Goal: Transaction & Acquisition: Download file/media

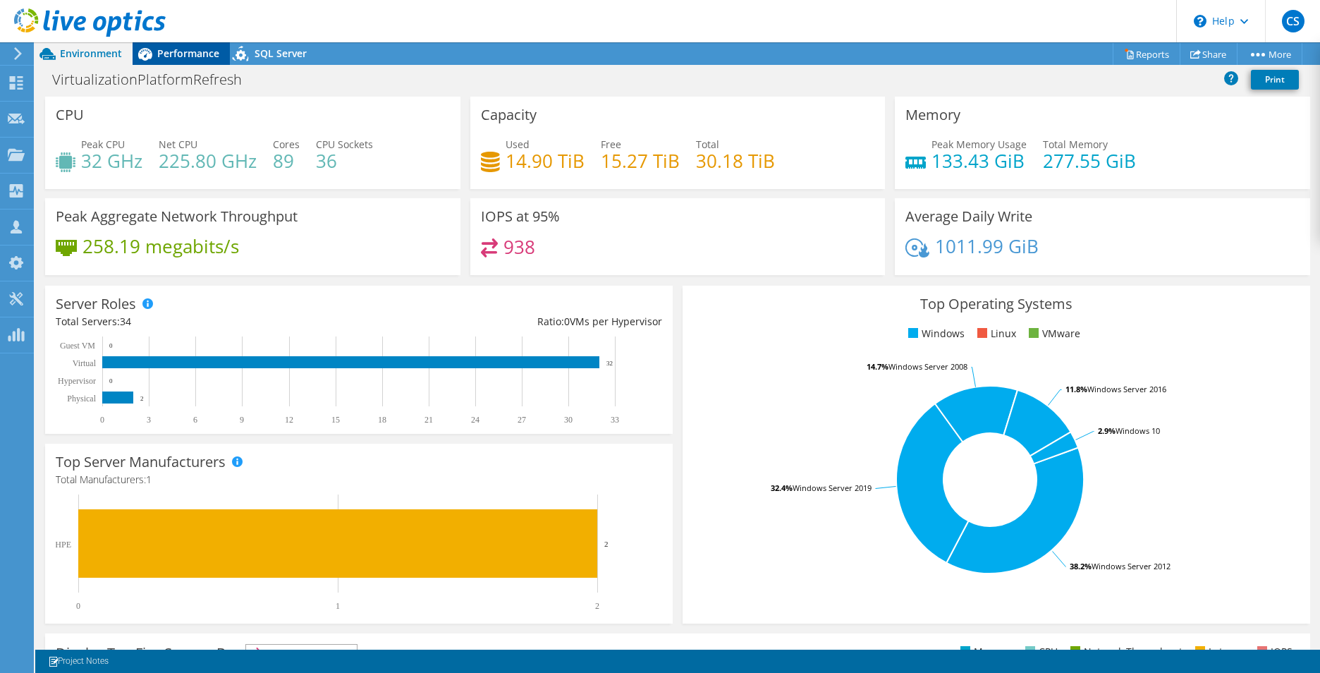
click at [165, 47] on span "Performance" at bounding box center [188, 53] width 62 height 13
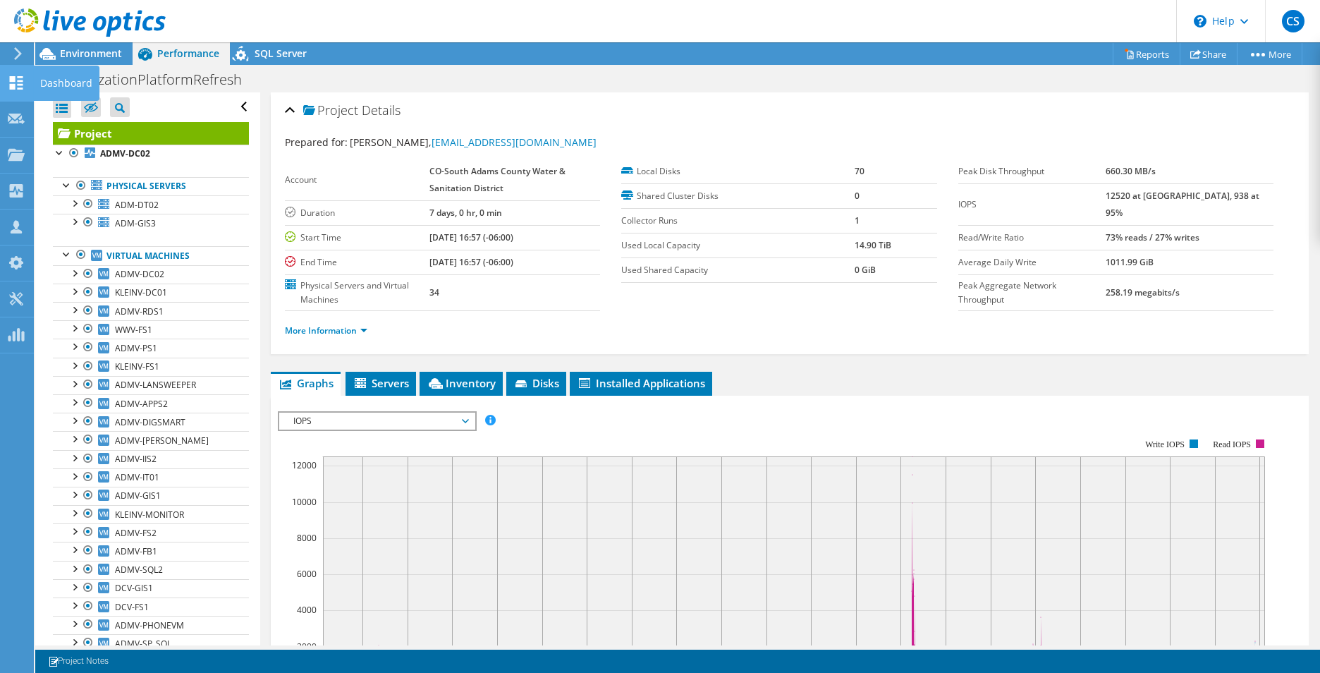
click at [13, 92] on div at bounding box center [16, 85] width 17 height 16
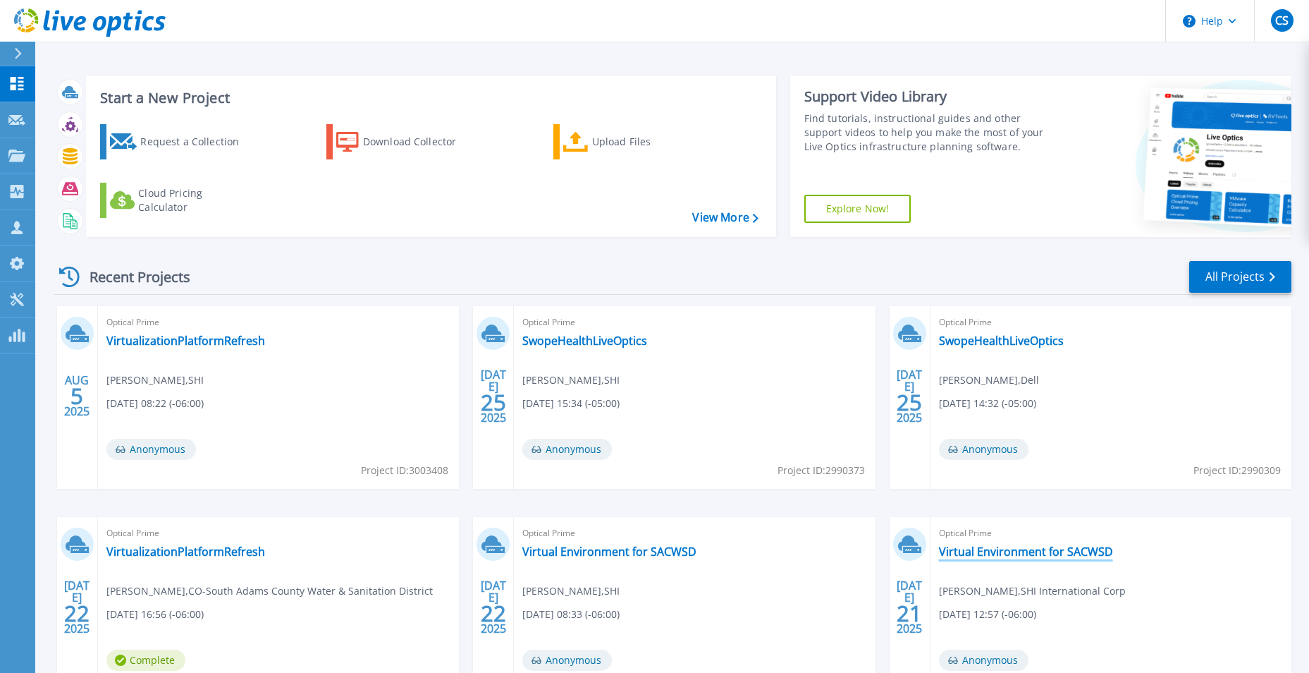
click at [971, 553] on link "Virtual Environment for SACWSD" at bounding box center [1026, 551] width 174 height 14
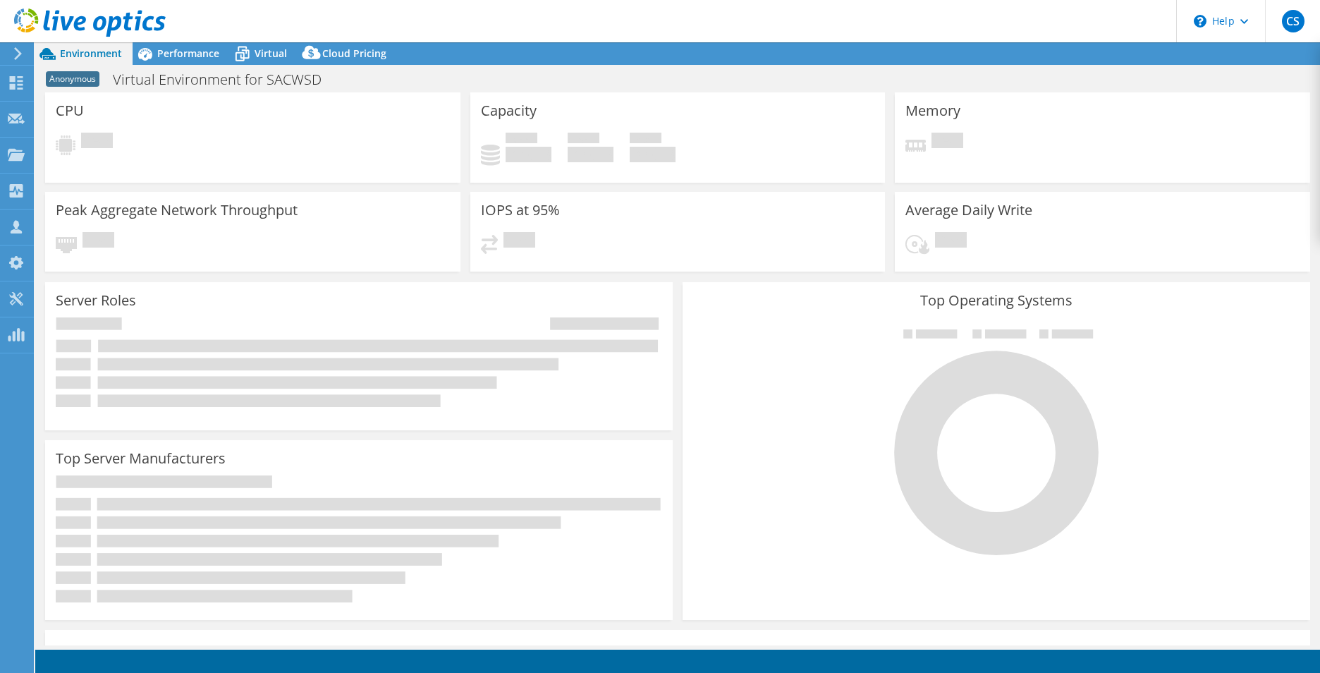
select select "USWest"
select select "USD"
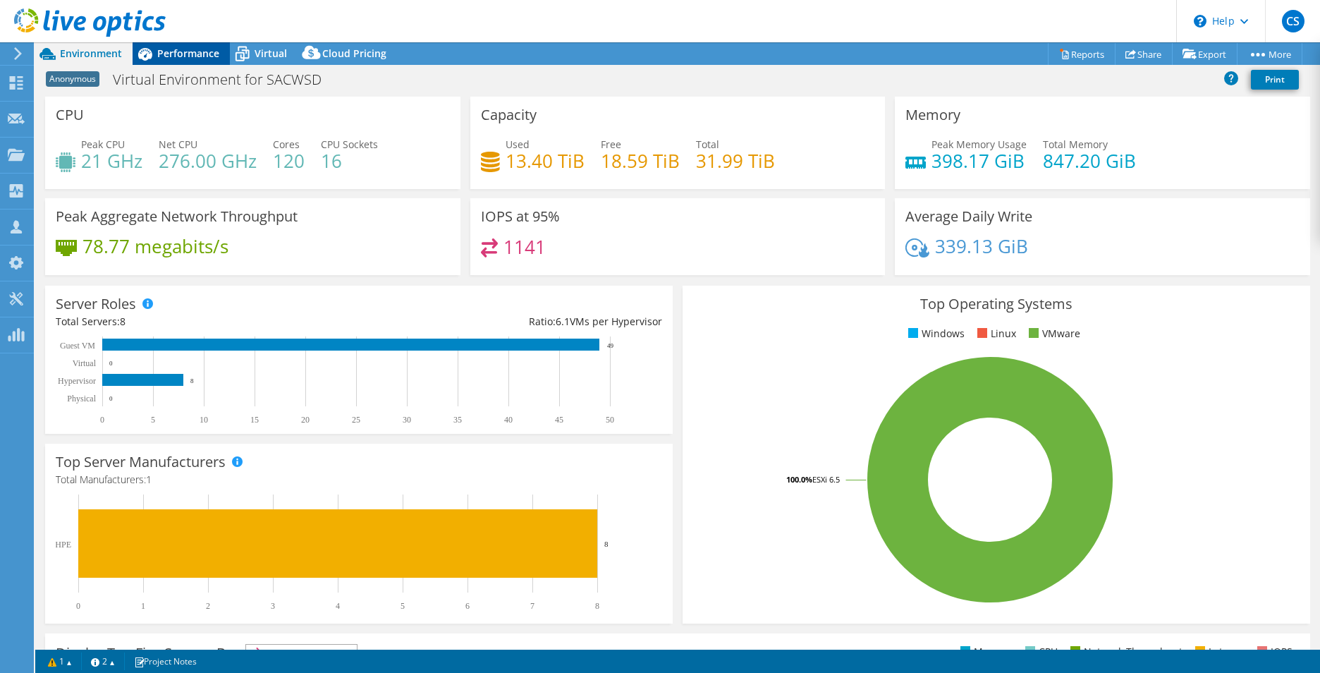
click at [172, 52] on span "Performance" at bounding box center [188, 53] width 62 height 13
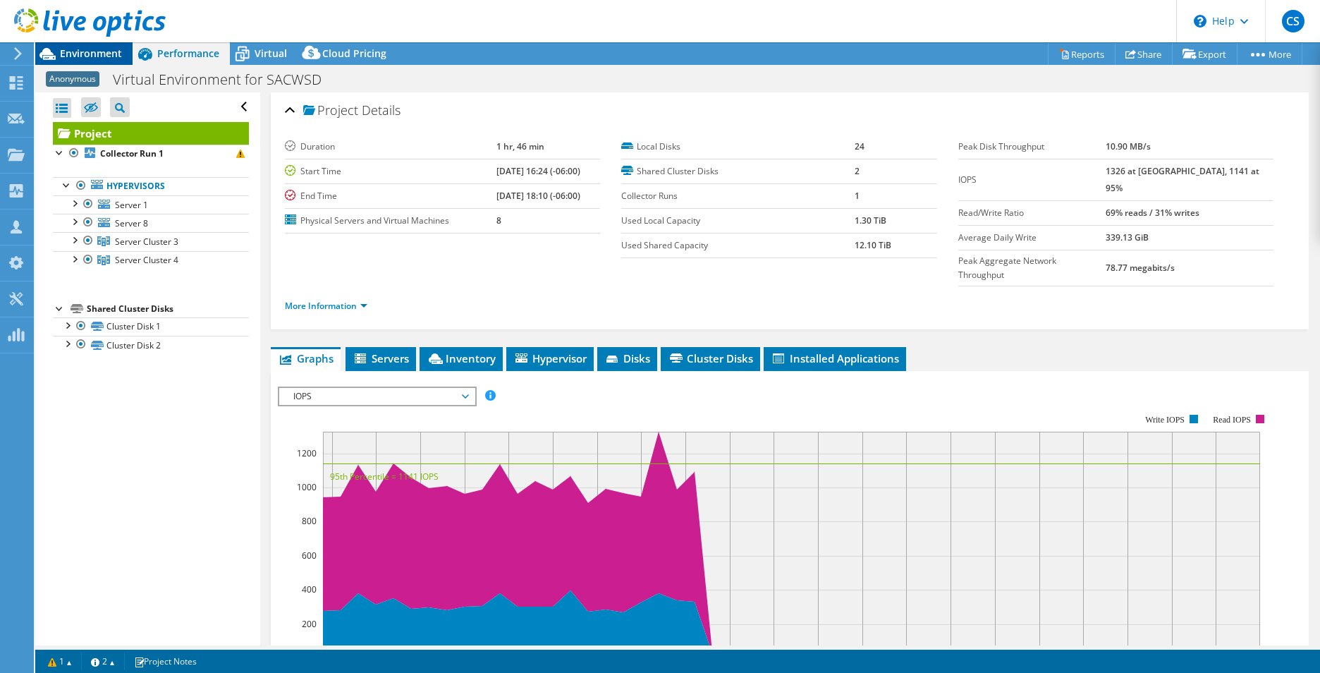
click at [117, 53] on span "Environment" at bounding box center [91, 53] width 62 height 13
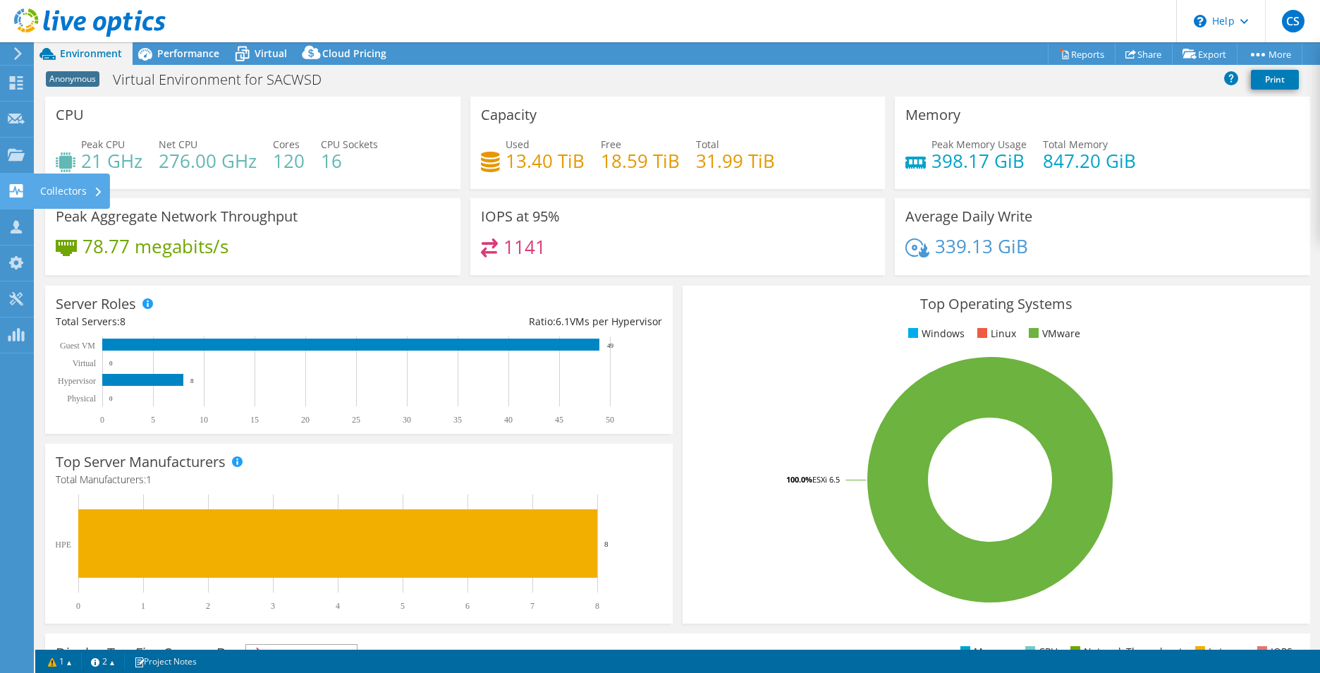
click at [13, 194] on use at bounding box center [16, 190] width 13 height 13
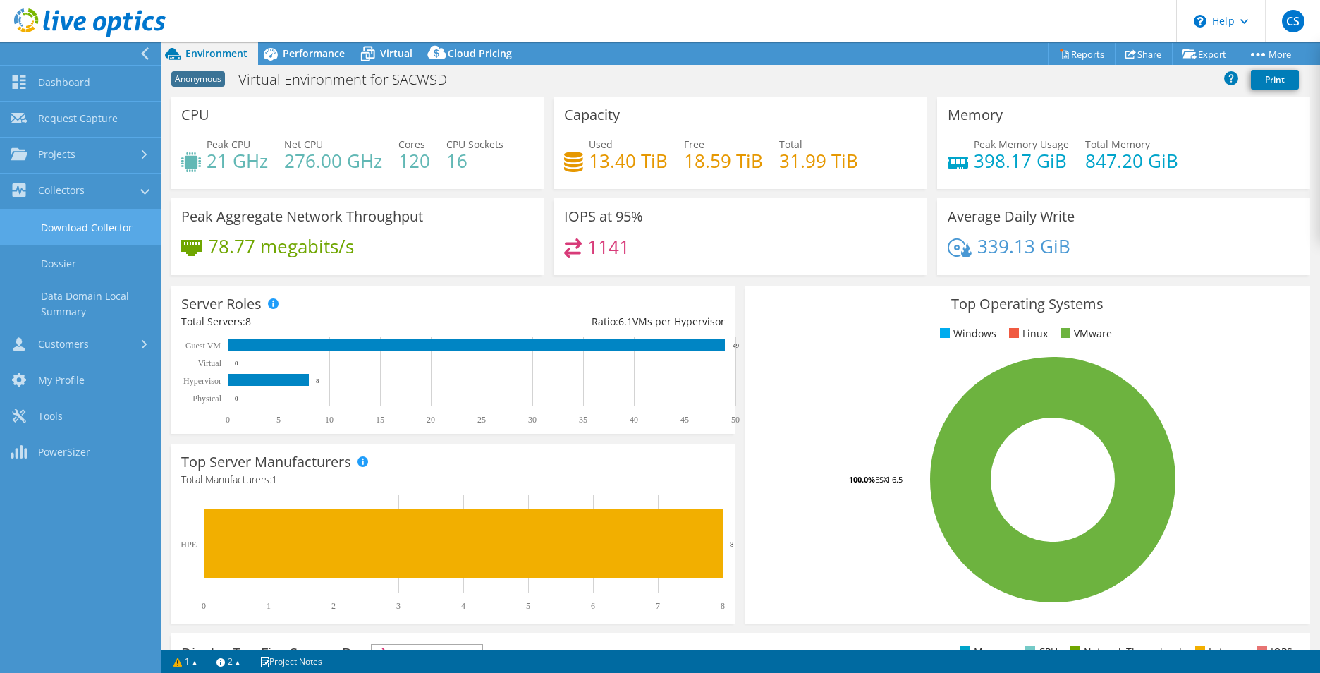
click at [59, 225] on link "Download Collector" at bounding box center [80, 227] width 161 height 36
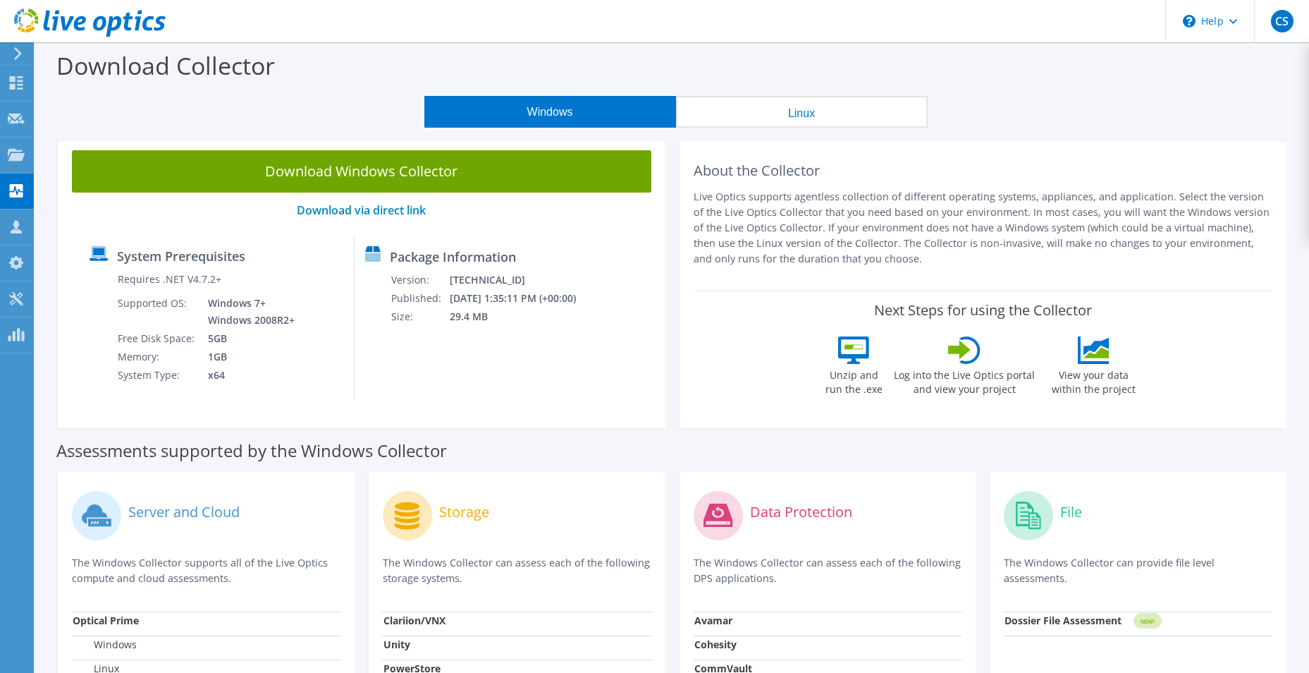
click at [768, 97] on button "Linux" at bounding box center [802, 112] width 252 height 32
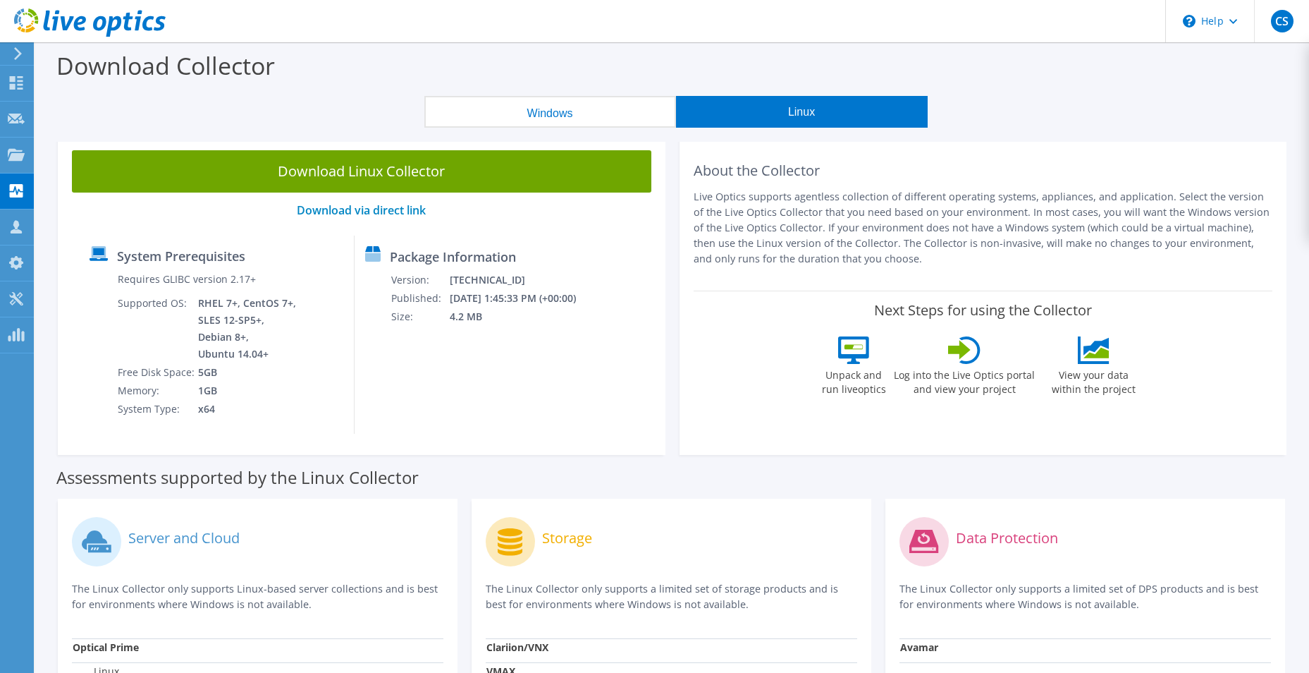
click at [514, 137] on section "Download Collector Windows Linux Download Windows Collector Download via direct…" at bounding box center [672, 436] width 1274 height 789
click at [517, 128] on section "Download Collector Windows Linux Download Windows Collector Download via direct…" at bounding box center [672, 436] width 1274 height 789
click at [522, 118] on button "Windows" at bounding box center [550, 112] width 252 height 32
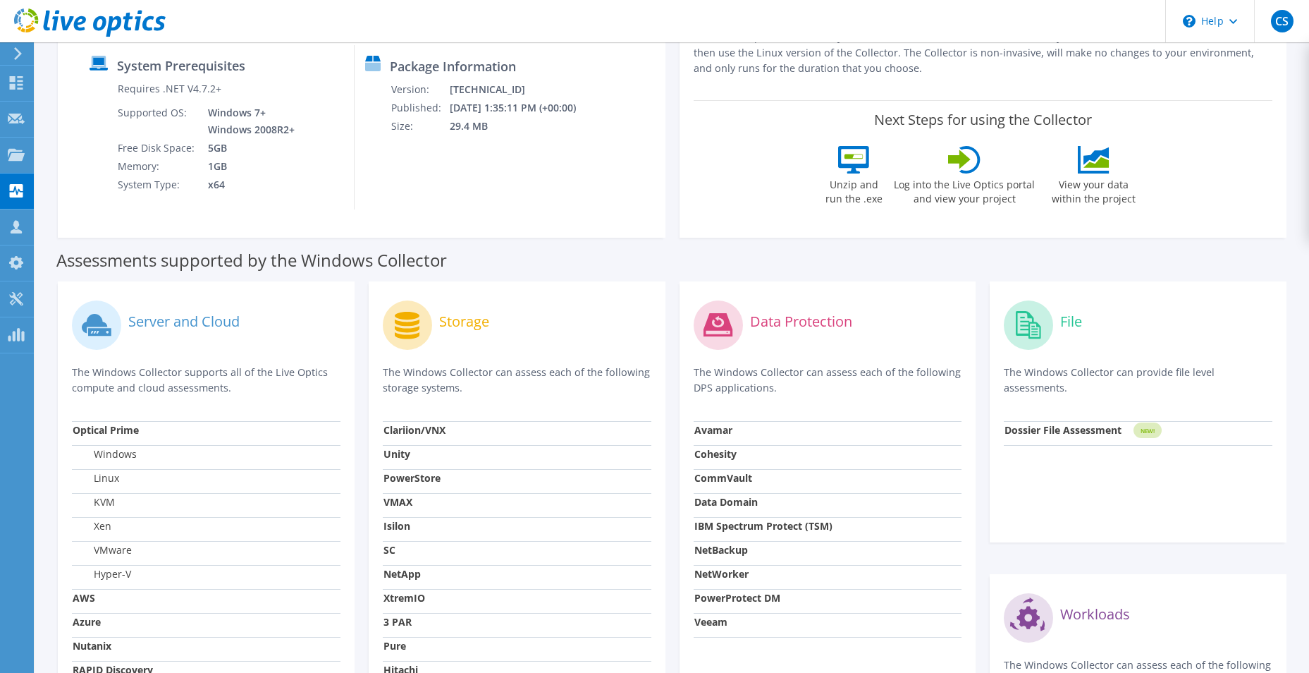
scroll to position [423, 0]
